Goal: Find specific page/section: Find specific page/section

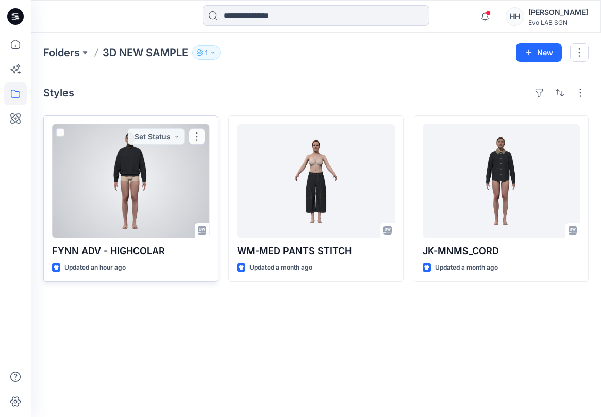
click at [123, 140] on div at bounding box center [130, 180] width 157 height 113
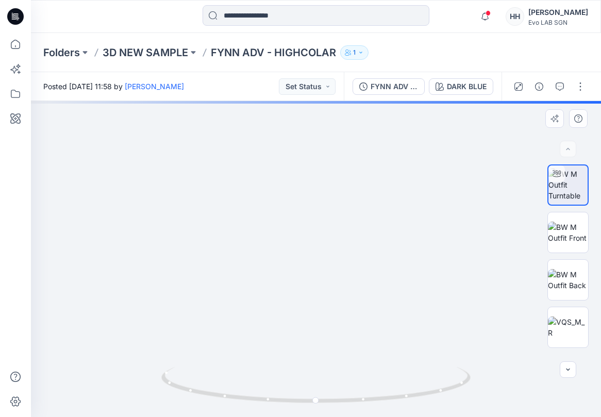
drag, startPoint x: 432, startPoint y: 204, endPoint x: 436, endPoint y: 338, distance: 134.1
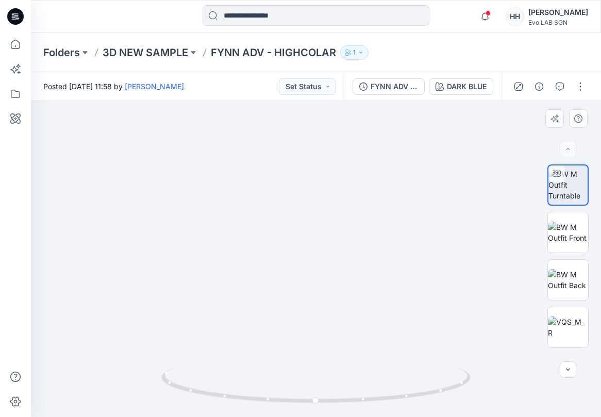
drag, startPoint x: 483, startPoint y: 275, endPoint x: 488, endPoint y: 318, distance: 43.1
click at [579, 223] on img at bounding box center [568, 233] width 40 height 22
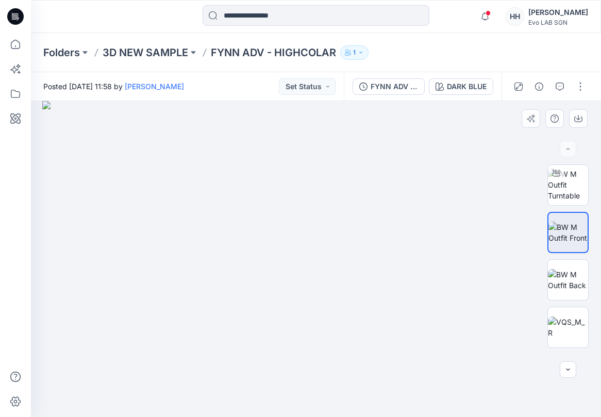
drag, startPoint x: 389, startPoint y: 157, endPoint x: 356, endPoint y: 354, distance: 199.8
click at [548, 189] on img at bounding box center [568, 185] width 40 height 32
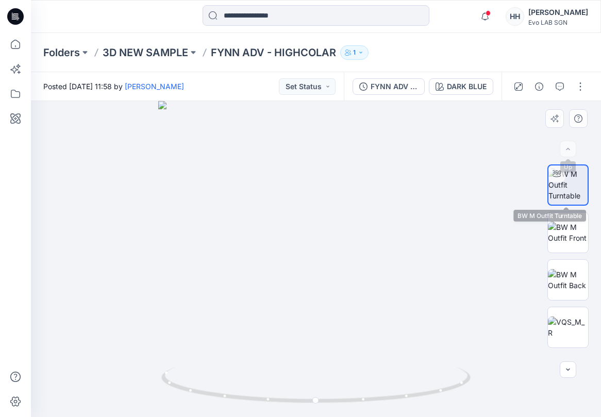
click at [565, 192] on img at bounding box center [568, 185] width 39 height 32
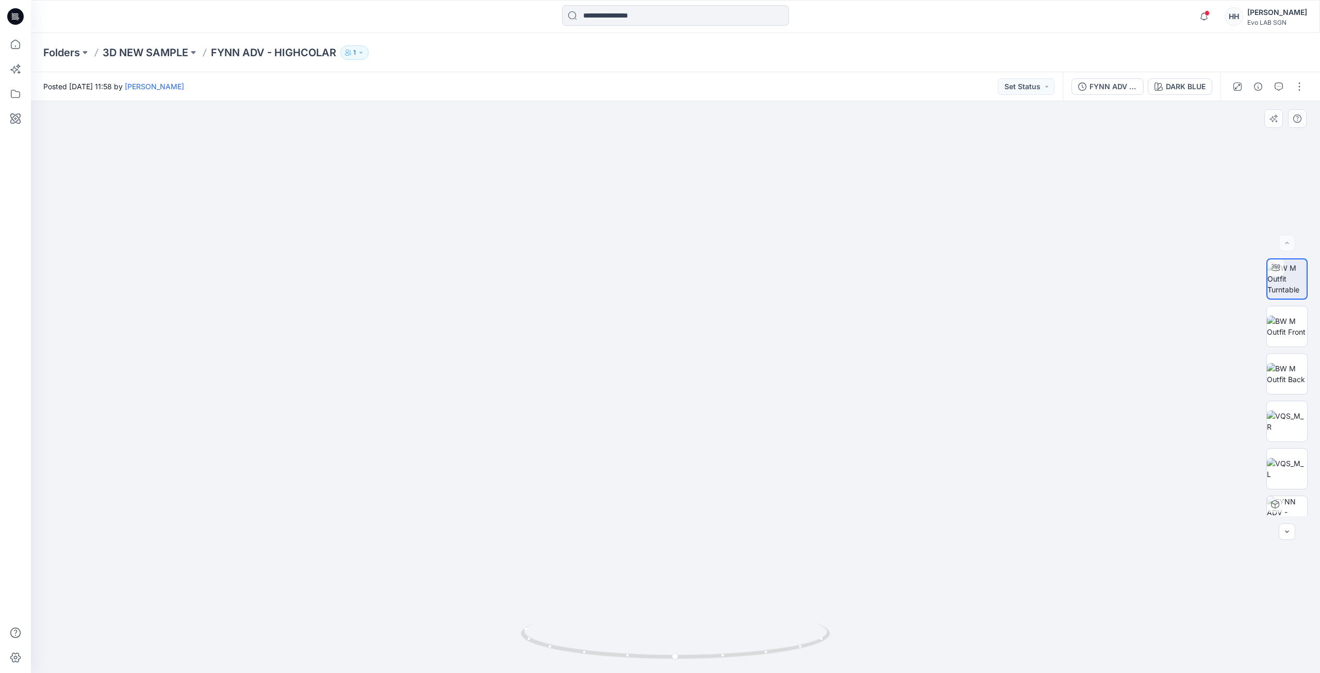
drag, startPoint x: 707, startPoint y: 171, endPoint x: 719, endPoint y: 492, distance: 321.4
click at [601, 89] on button "button" at bounding box center [1299, 86] width 16 height 16
click at [601, 134] on button "Edit" at bounding box center [1256, 139] width 95 height 19
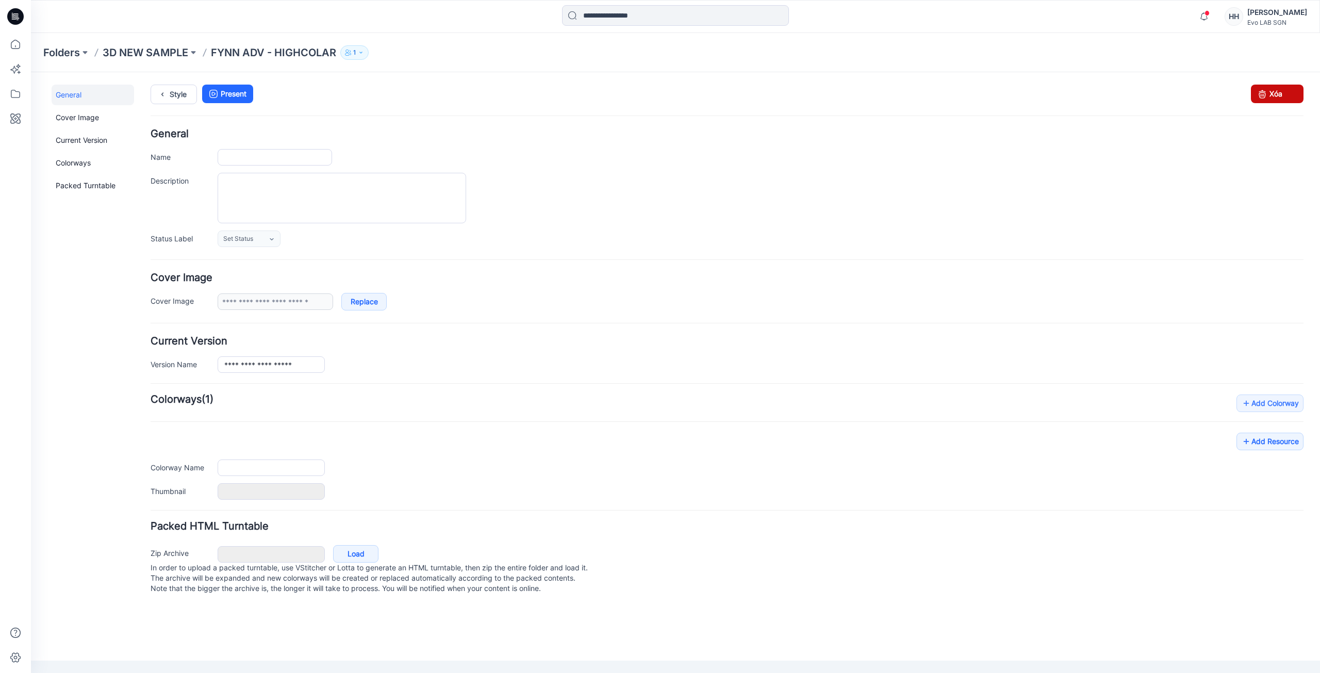
click at [1285, 100] on link "Xóa" at bounding box center [1277, 94] width 53 height 19
type input "**********"
type input "*********"
type input "**********"
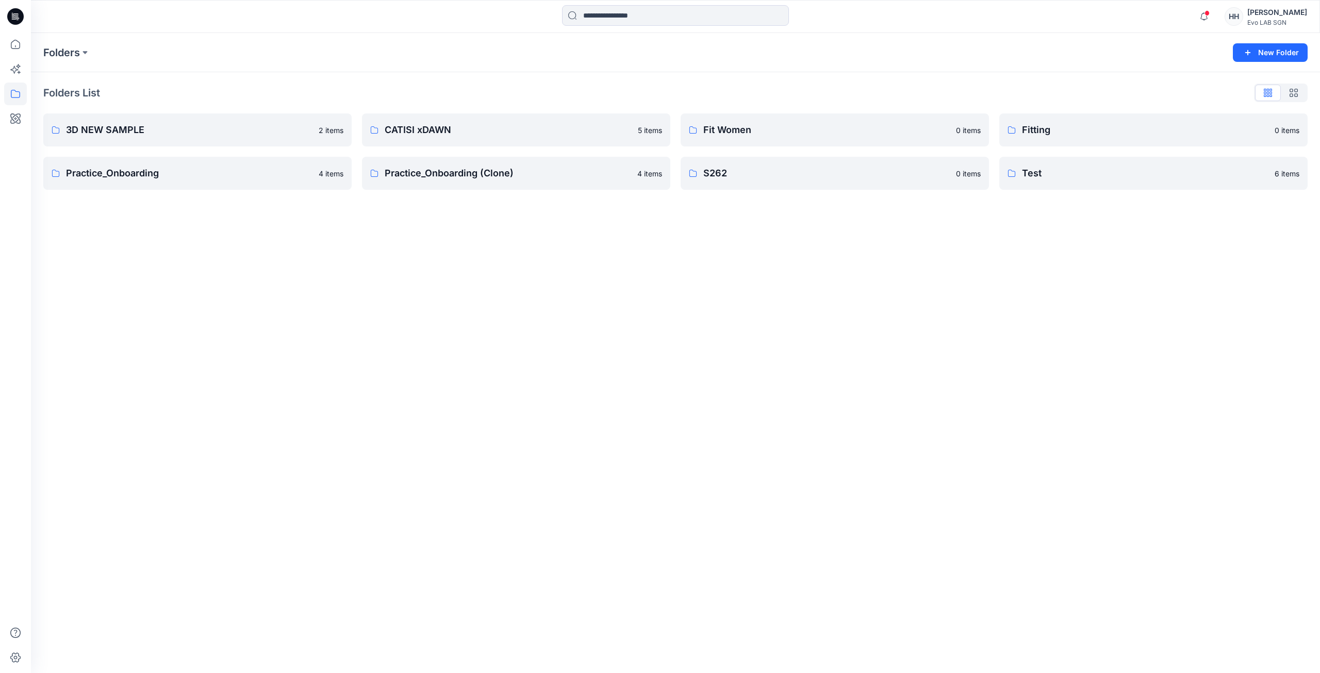
click at [1016, 234] on div "Folders New Folder Folders List 3D NEW SAMPLE 2 items Practice_Onboarding 4 ite…" at bounding box center [675, 353] width 1289 height 640
click at [186, 130] on p "3D NEW SAMPLE" at bounding box center [196, 130] width 261 height 14
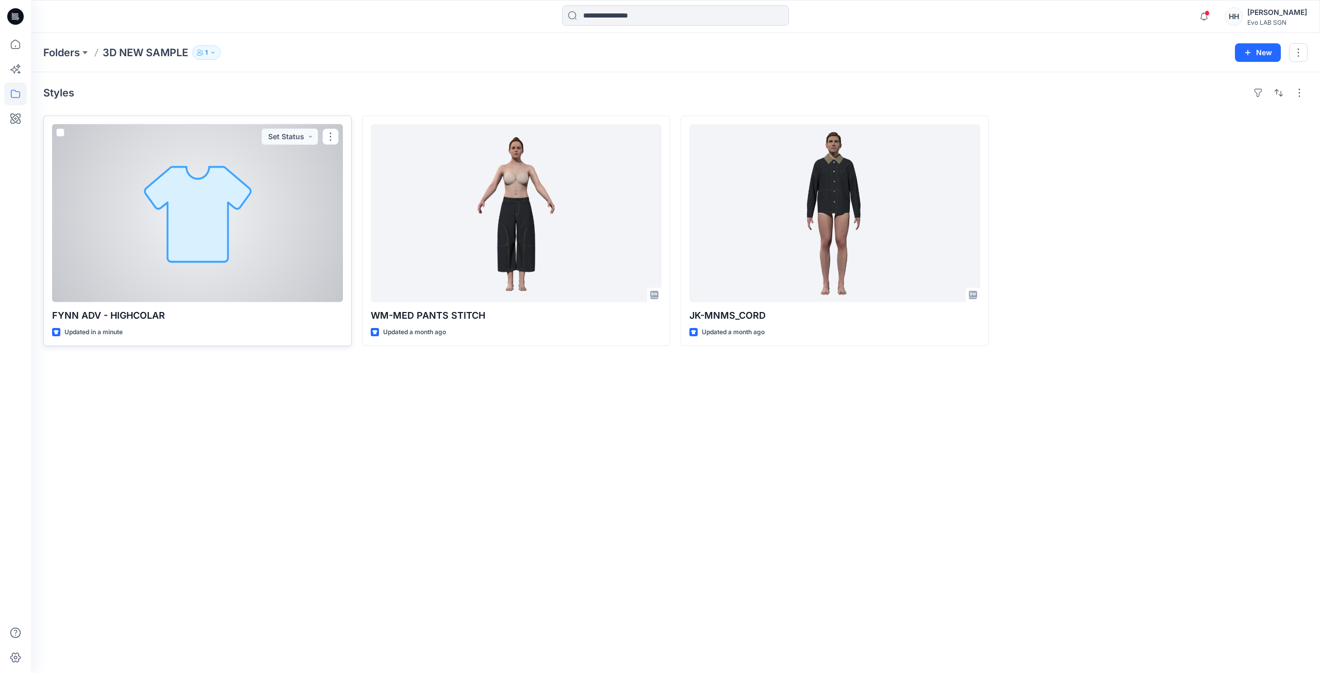
click at [294, 189] on div at bounding box center [197, 213] width 291 height 178
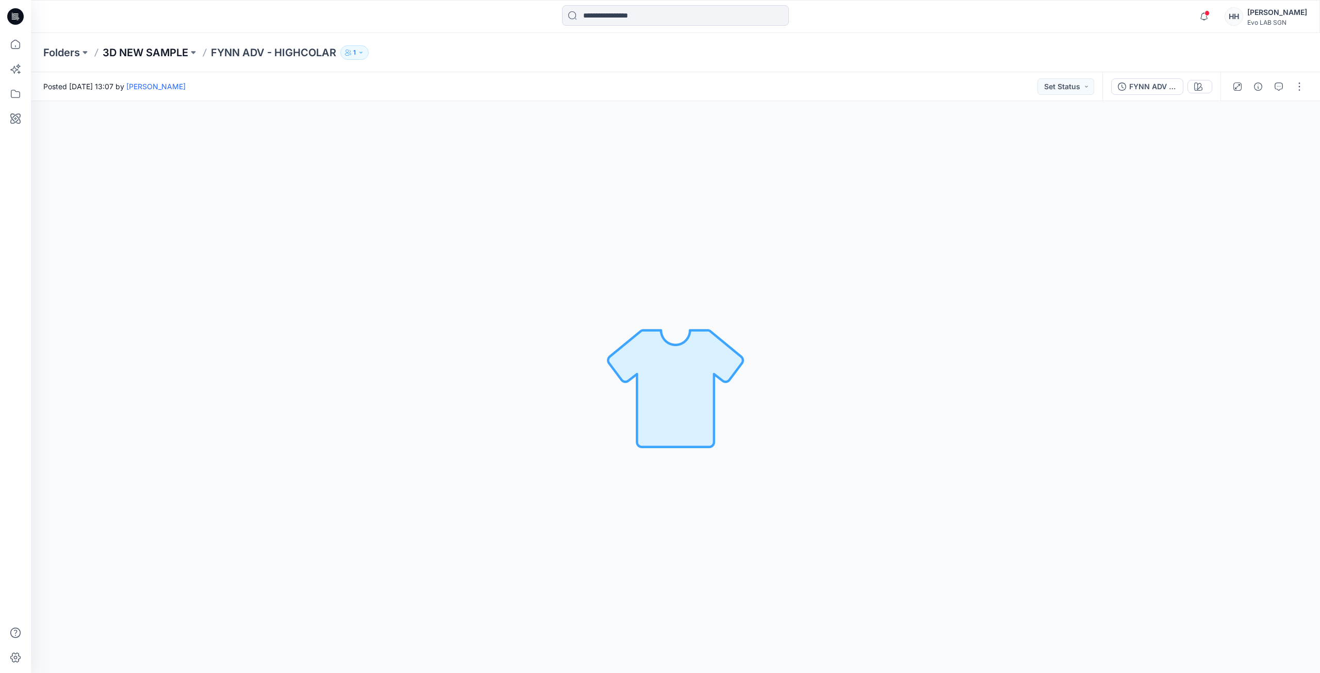
click at [176, 49] on p "3D NEW SAMPLE" at bounding box center [146, 52] width 86 height 14
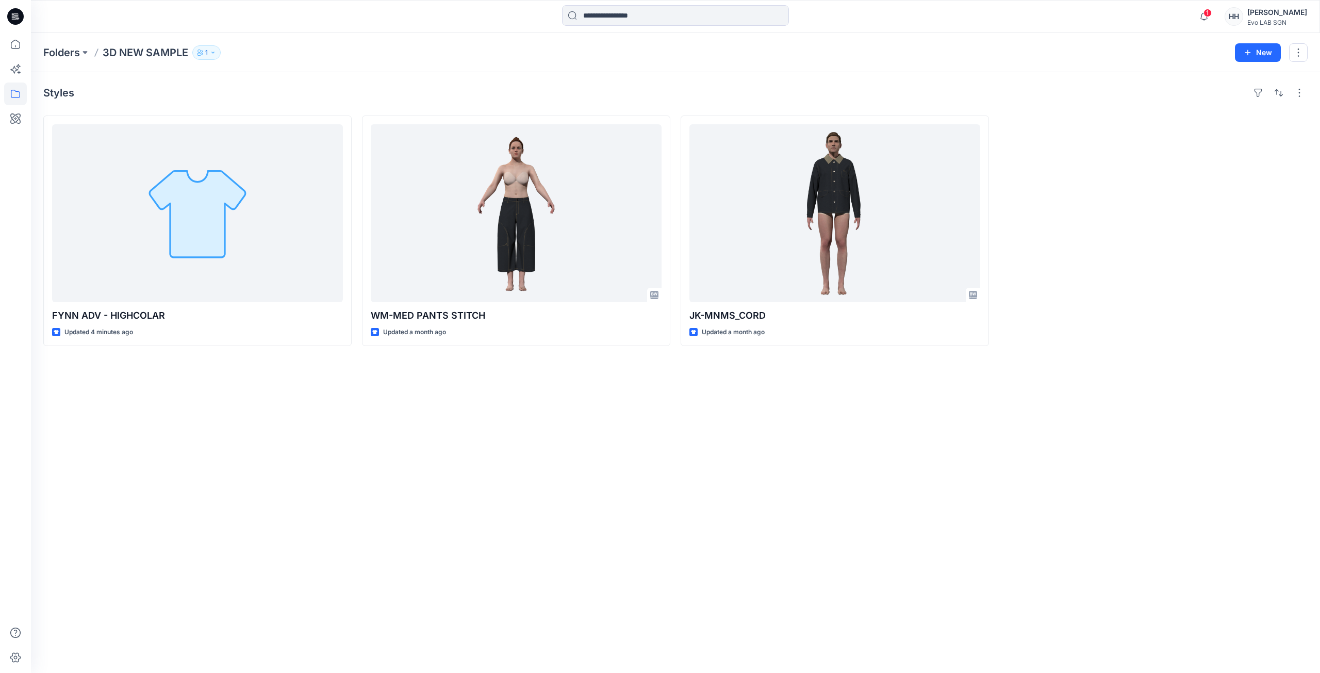
click at [387, 467] on div "Styles FYNN ADV - HIGHCOLAR Updated 4 minutes ago WM-MED PANTS STITCH Updated a…" at bounding box center [675, 372] width 1289 height 601
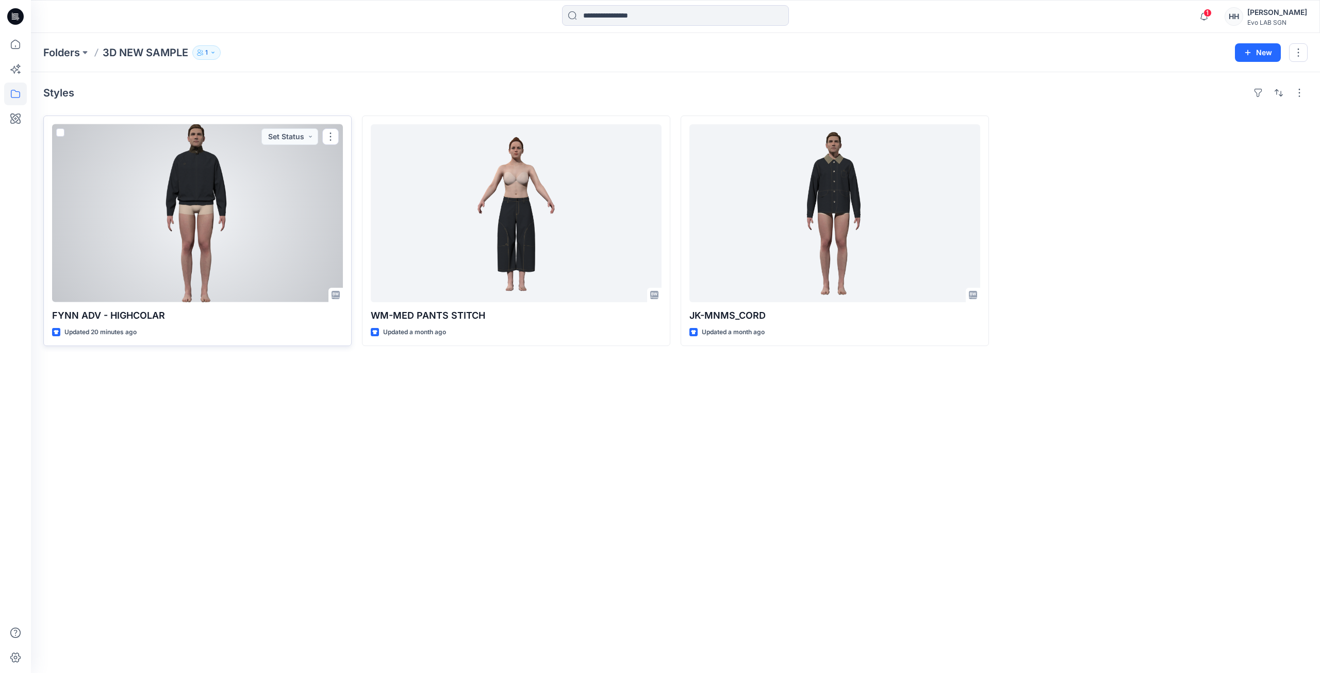
click at [260, 208] on div at bounding box center [197, 213] width 291 height 178
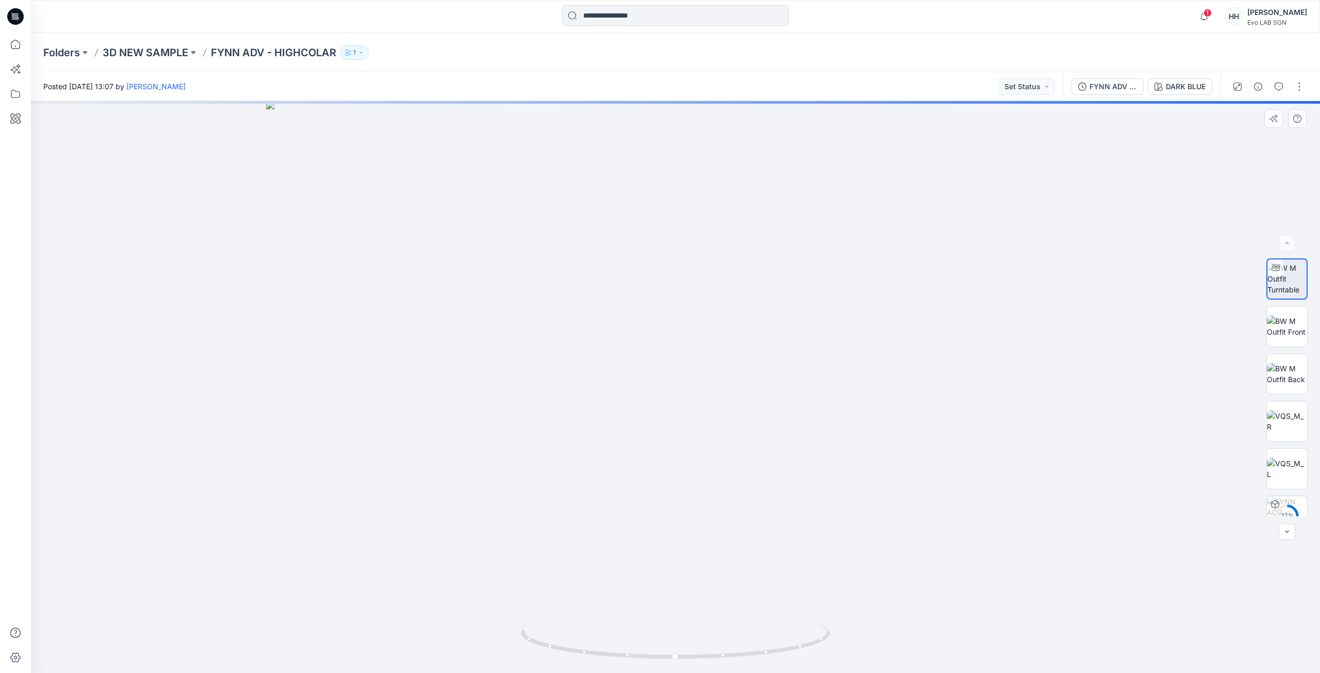
drag, startPoint x: 813, startPoint y: 162, endPoint x: 802, endPoint y: 383, distance: 220.4
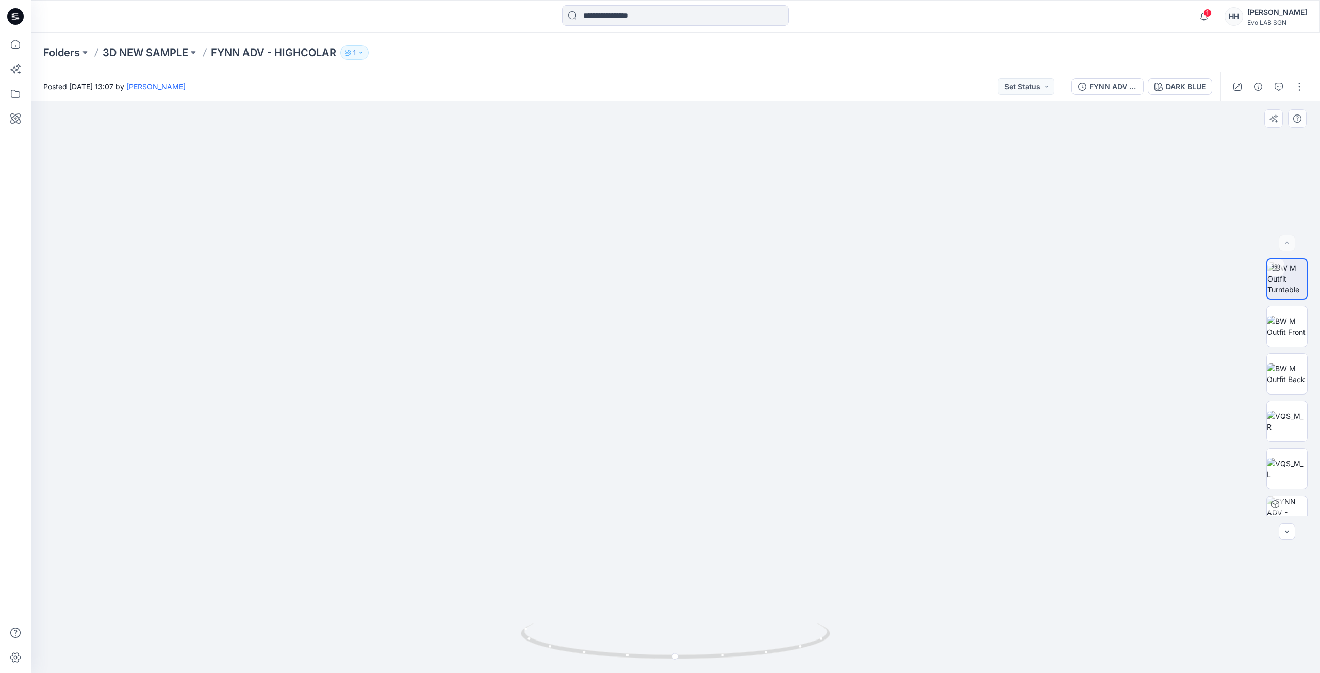
drag, startPoint x: 918, startPoint y: 404, endPoint x: 920, endPoint y: 181, distance: 223.3
drag, startPoint x: 687, startPoint y: 649, endPoint x: 816, endPoint y: 486, distance: 207.8
click at [867, 647] on div at bounding box center [675, 387] width 1289 height 572
drag, startPoint x: 698, startPoint y: 657, endPoint x: 968, endPoint y: 464, distance: 331.8
click at [806, 655] on icon at bounding box center [677, 642] width 312 height 39
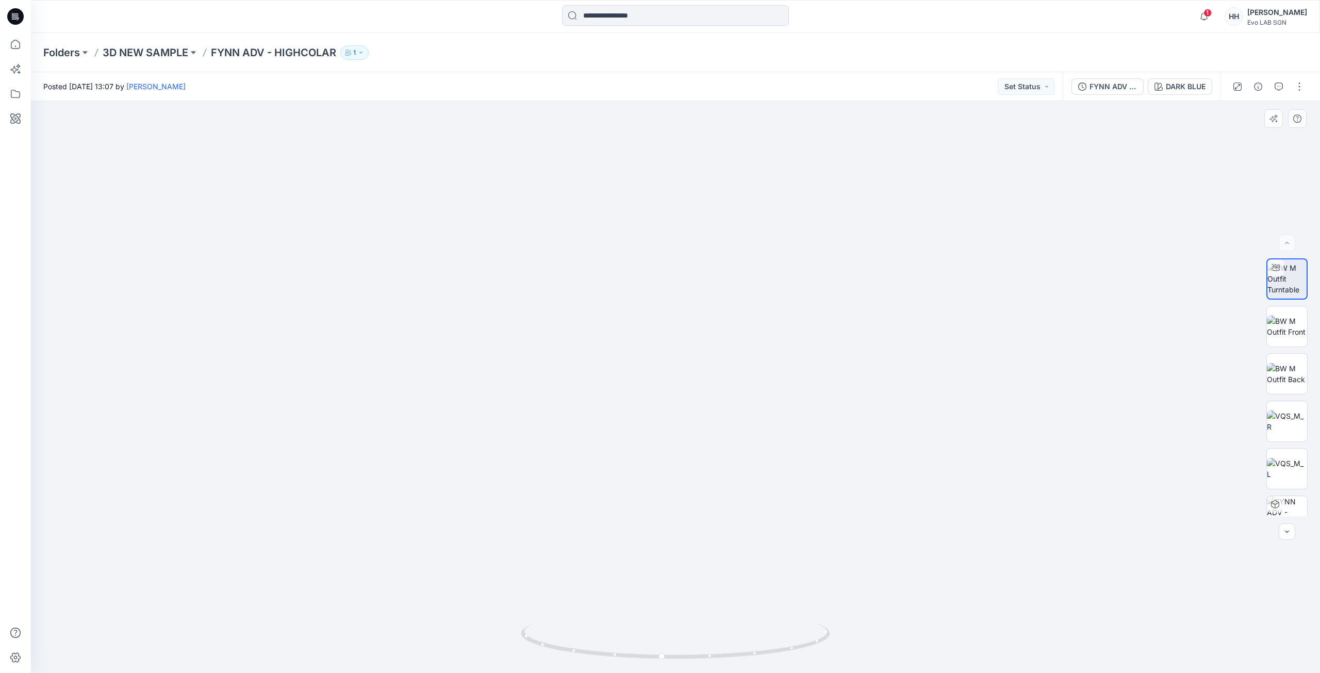
click at [335, 153] on img at bounding box center [675, 344] width 921 height 658
click at [159, 54] on p "3D NEW SAMPLE" at bounding box center [146, 52] width 86 height 14
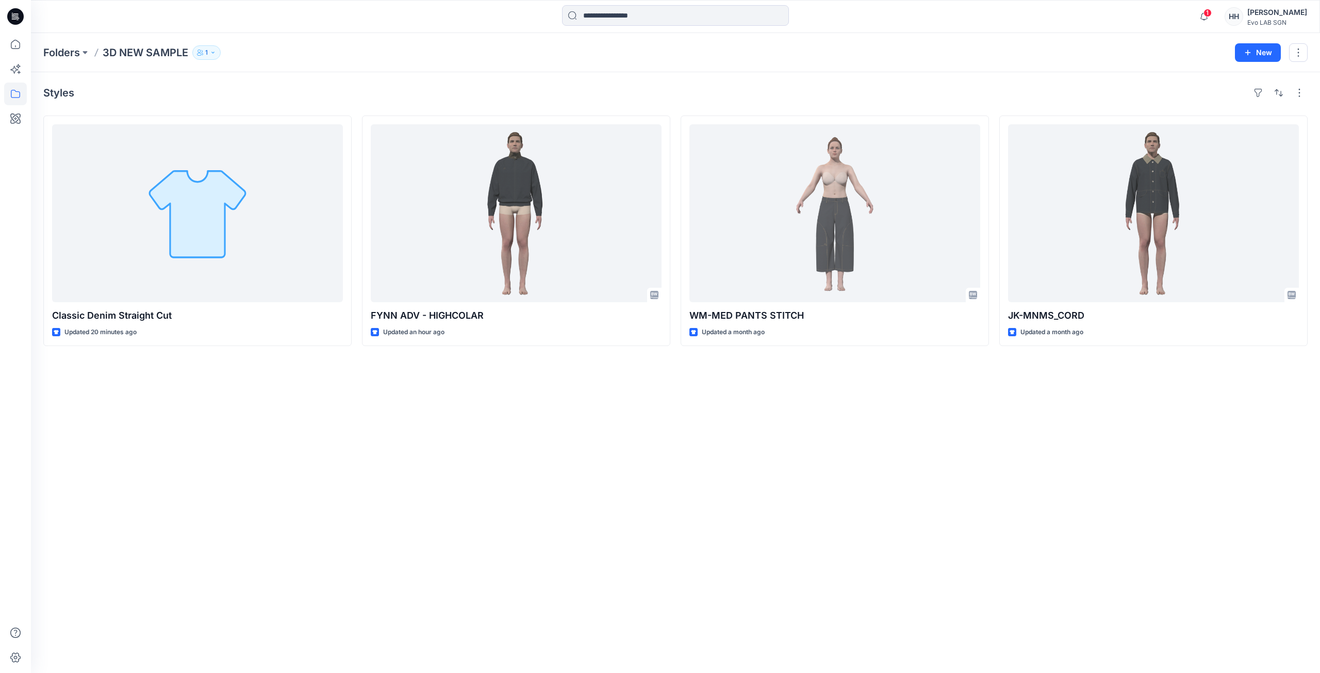
click at [405, 450] on div "Styles Classic Denim Straight Cut Updated 20 minutes ago FYNN ADV - HIGHCOLAR U…" at bounding box center [675, 372] width 1289 height 601
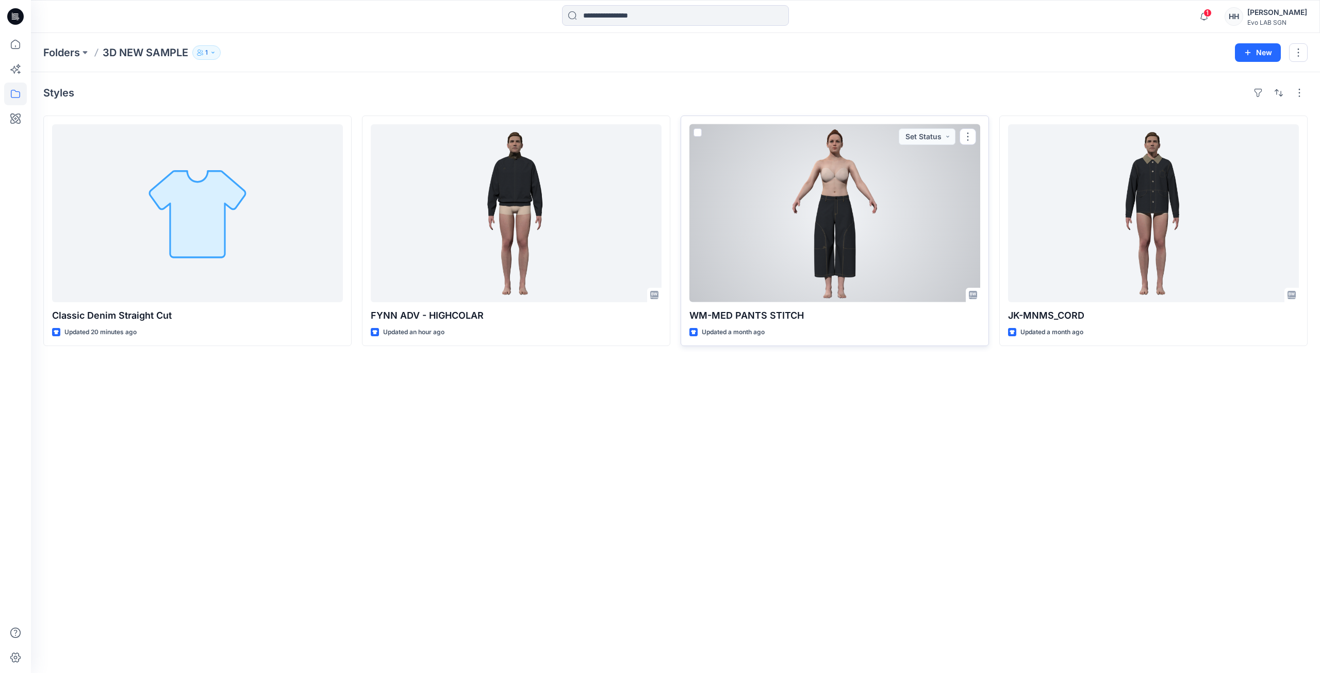
click at [889, 259] on div at bounding box center [834, 213] width 291 height 178
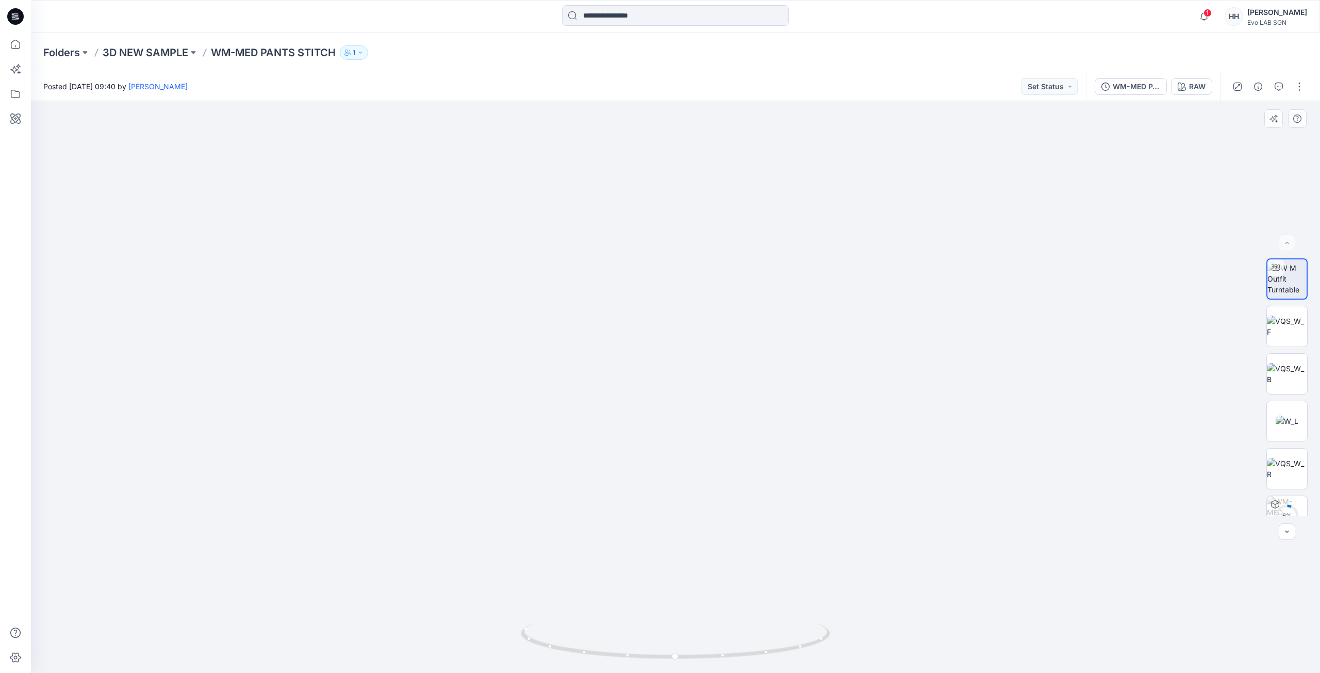
drag, startPoint x: 888, startPoint y: 533, endPoint x: 870, endPoint y: 394, distance: 139.9
drag, startPoint x: 691, startPoint y: 662, endPoint x: 854, endPoint y: 660, distance: 163.5
click at [854, 660] on div at bounding box center [675, 387] width 1289 height 572
drag, startPoint x: 679, startPoint y: 658, endPoint x: 857, endPoint y: 655, distance: 178.4
click at [857, 655] on div at bounding box center [675, 387] width 1289 height 572
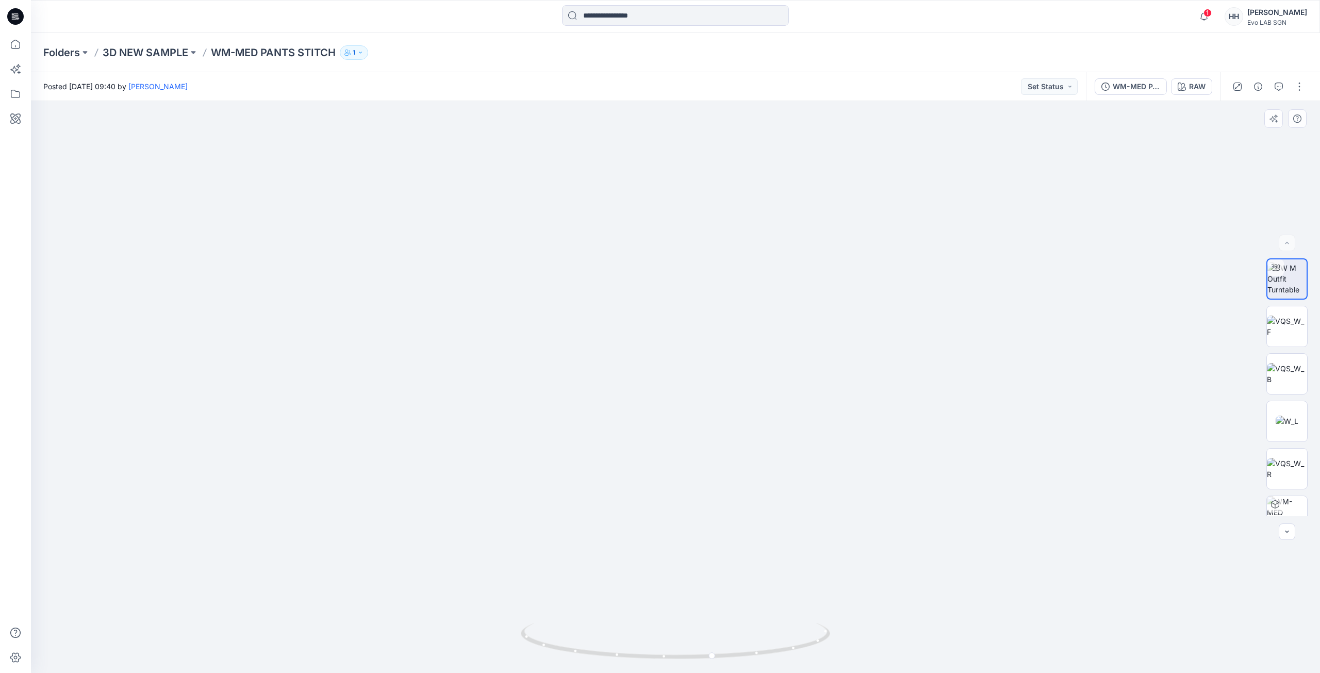
click at [1015, 453] on img at bounding box center [675, 234] width 983 height 877
click at [750, 223] on div at bounding box center [675, 387] width 1289 height 572
drag, startPoint x: 735, startPoint y: 647, endPoint x: 710, endPoint y: 652, distance: 25.2
click at [710, 652] on icon at bounding box center [677, 642] width 312 height 39
drag, startPoint x: 746, startPoint y: 635, endPoint x: 677, endPoint y: 643, distance: 69.1
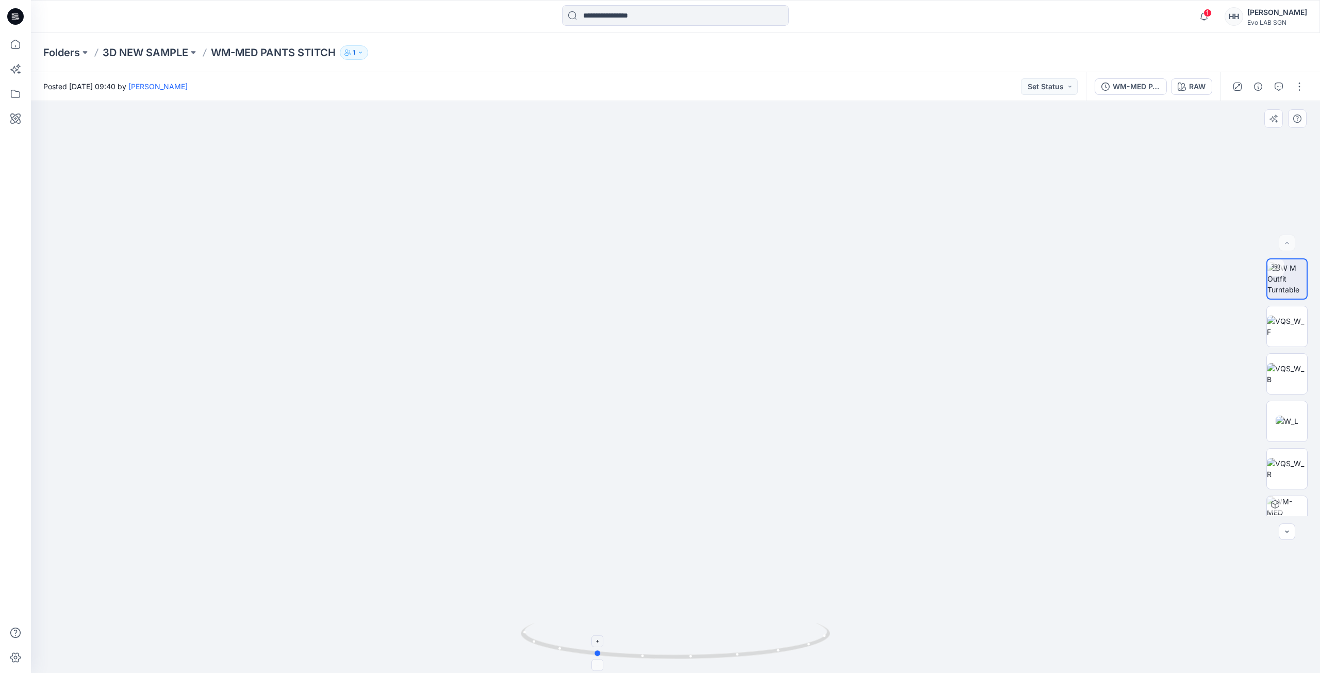
click at [680, 645] on icon at bounding box center [677, 642] width 312 height 39
click at [169, 42] on div "Folders 3D NEW SAMPLE WM-MED PANTS STITCH 1" at bounding box center [675, 52] width 1289 height 39
click at [167, 54] on p "3D NEW SAMPLE" at bounding box center [146, 52] width 86 height 14
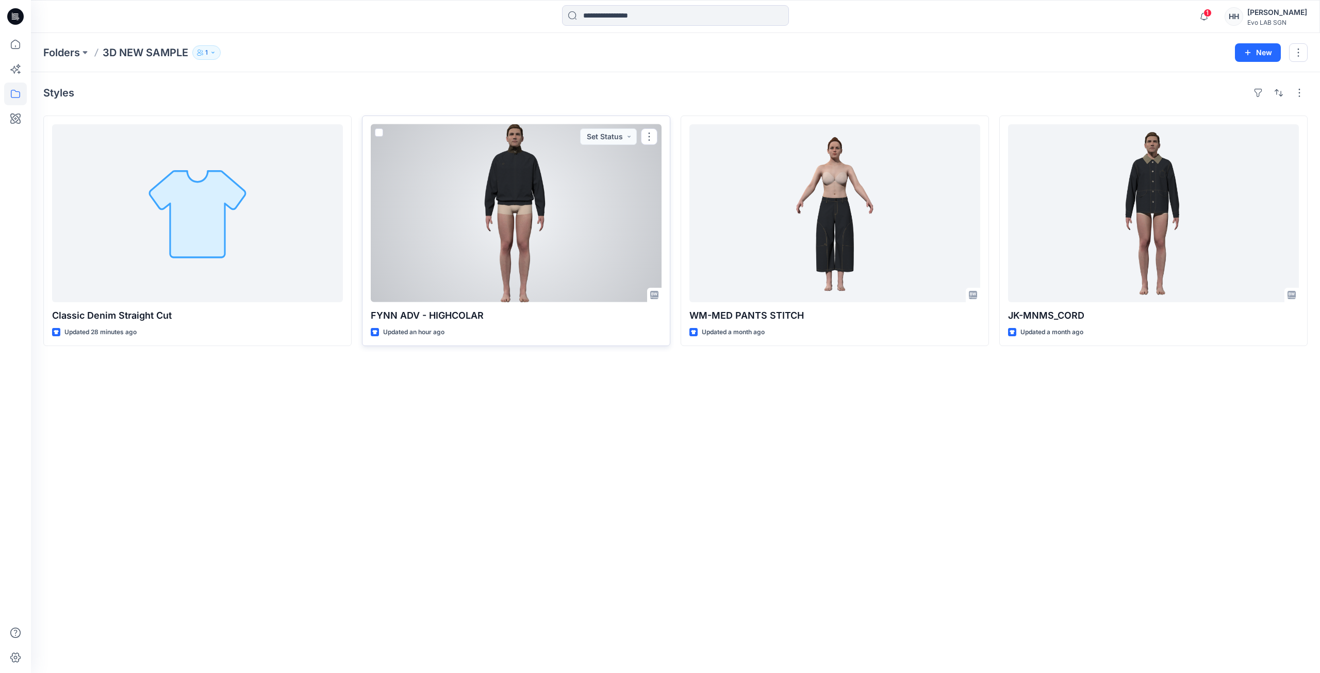
click at [511, 199] on div at bounding box center [516, 213] width 291 height 178
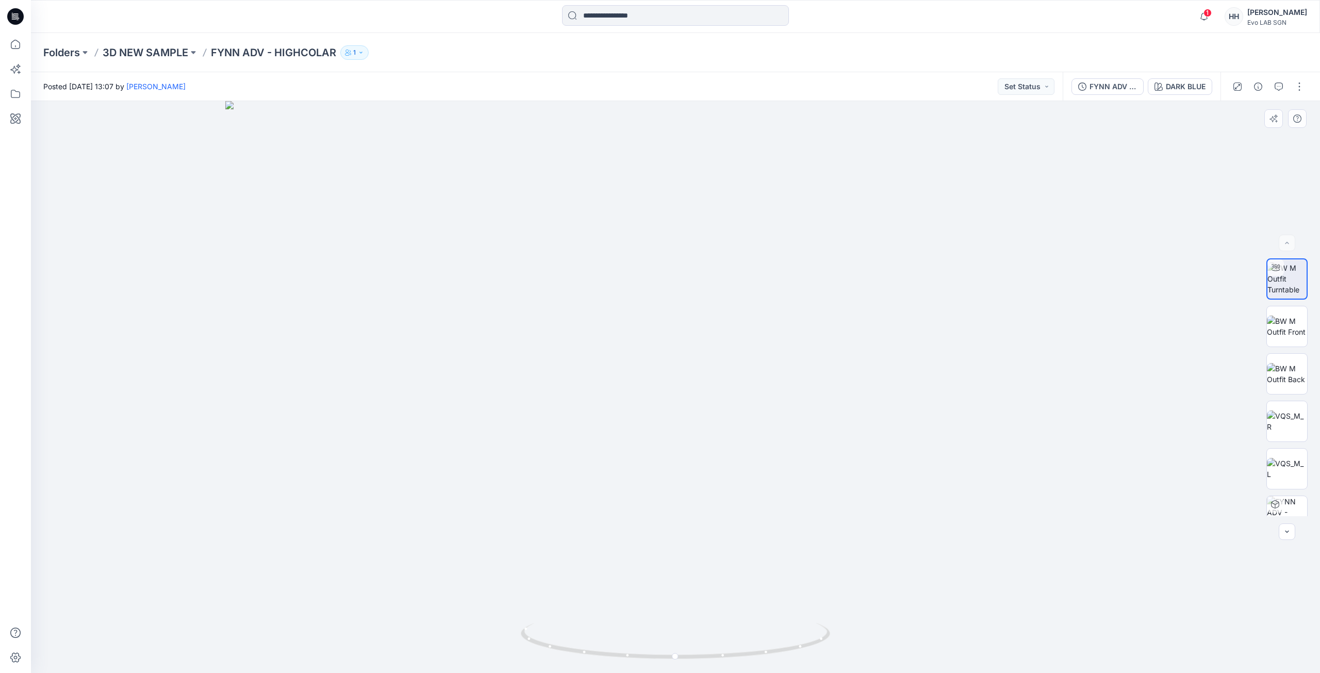
drag, startPoint x: 865, startPoint y: 381, endPoint x: 828, endPoint y: 413, distance: 49.0
click at [1303, 88] on button "button" at bounding box center [1299, 86] width 16 height 16
click at [933, 372] on img at bounding box center [675, 387] width 1147 height 572
click at [142, 55] on p "3D NEW SAMPLE" at bounding box center [146, 52] width 86 height 14
